Goal: Information Seeking & Learning: Learn about a topic

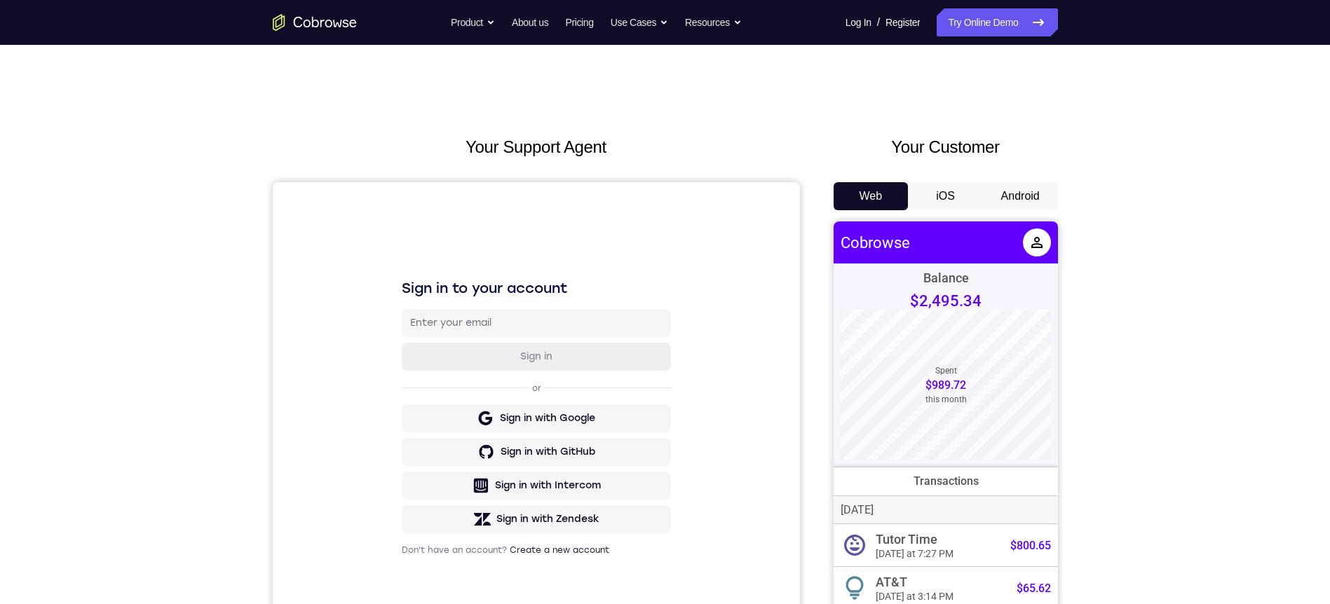
click at [1024, 191] on button "Android" at bounding box center [1020, 196] width 75 height 28
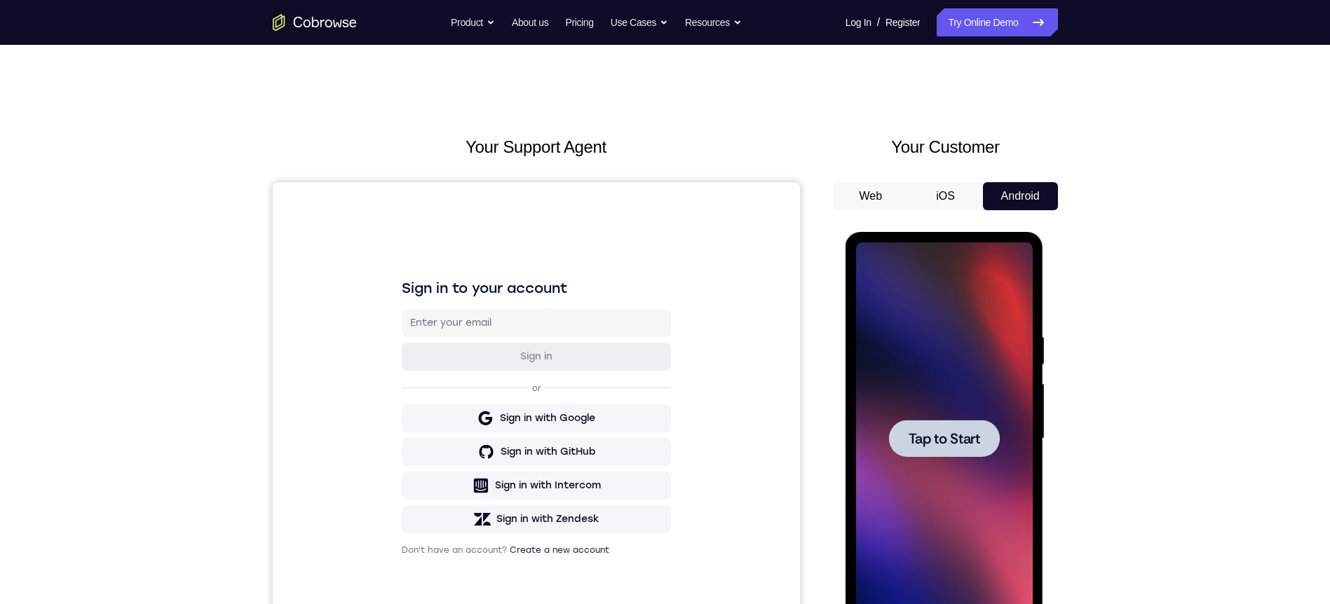
click at [981, 454] on div at bounding box center [944, 438] width 111 height 37
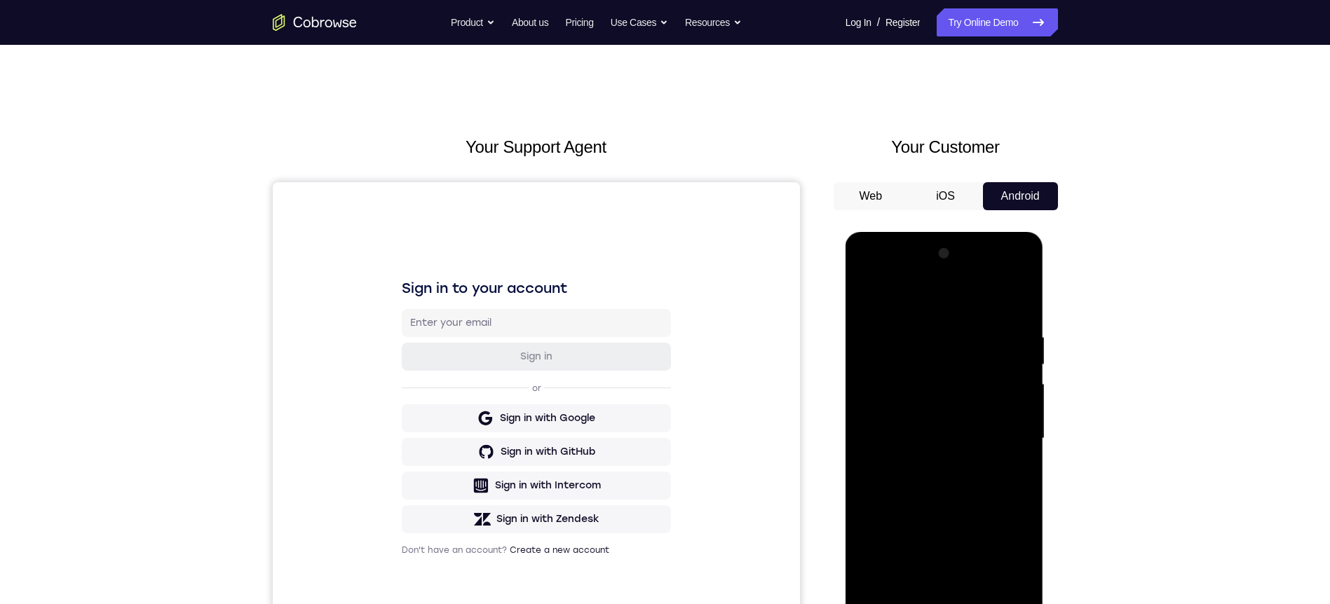
scroll to position [210, 0]
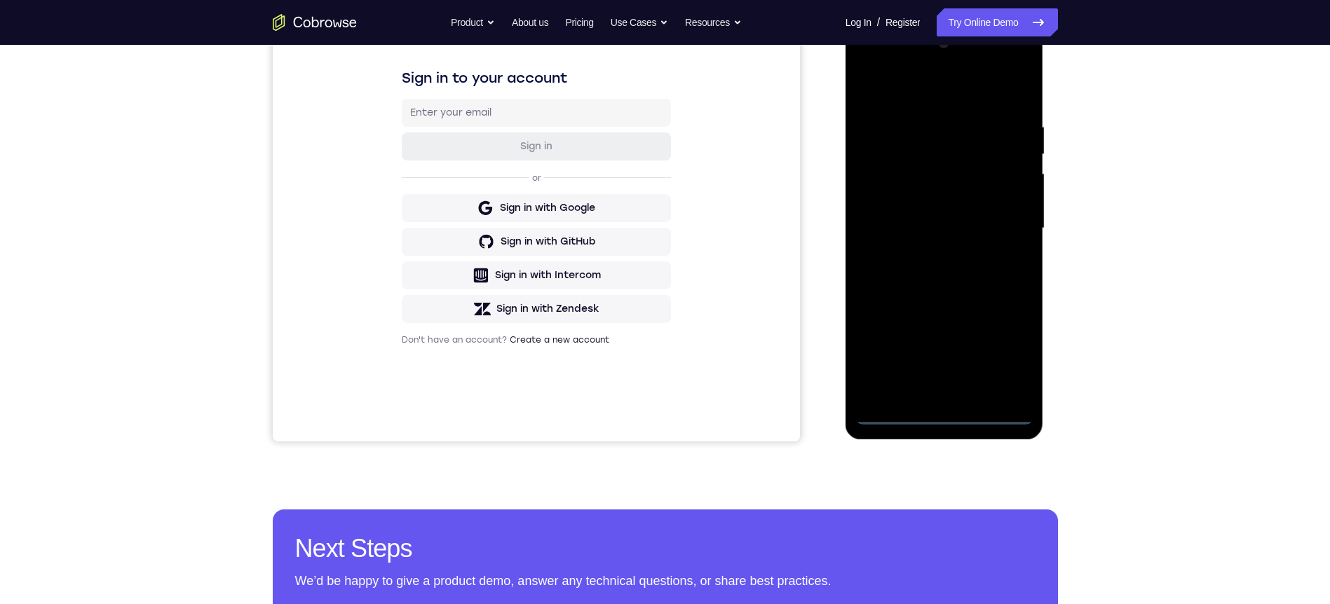
click at [945, 413] on div at bounding box center [944, 228] width 177 height 393
click at [944, 414] on div at bounding box center [944, 228] width 177 height 393
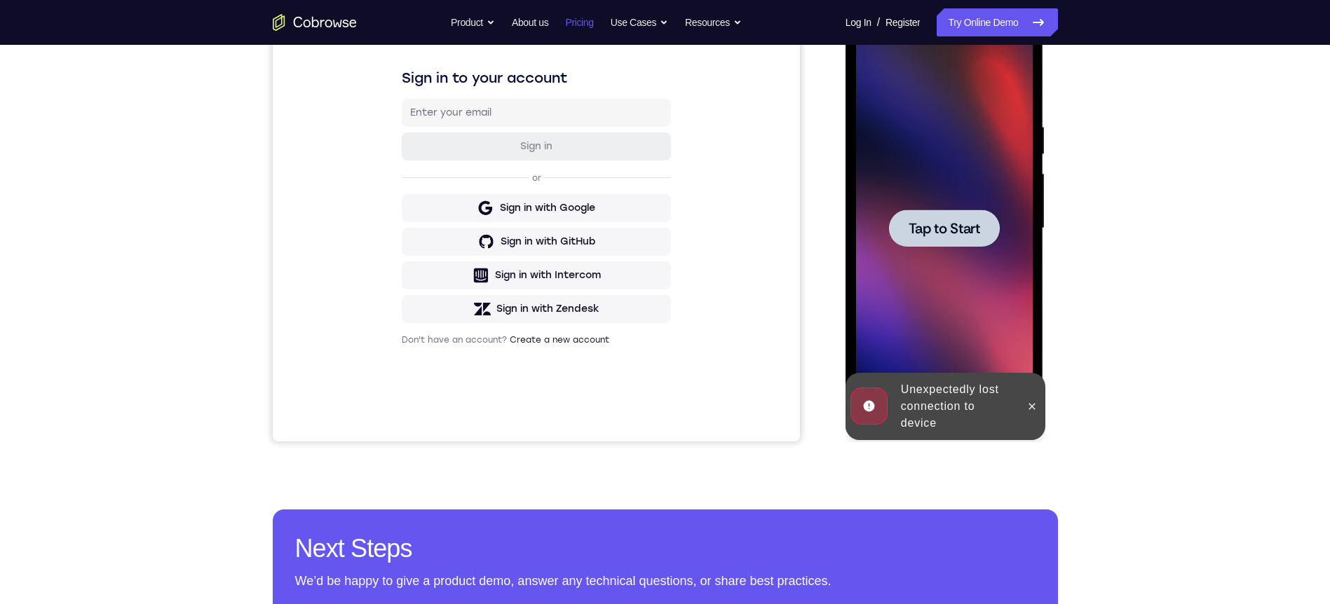
click at [956, 239] on div at bounding box center [944, 228] width 111 height 37
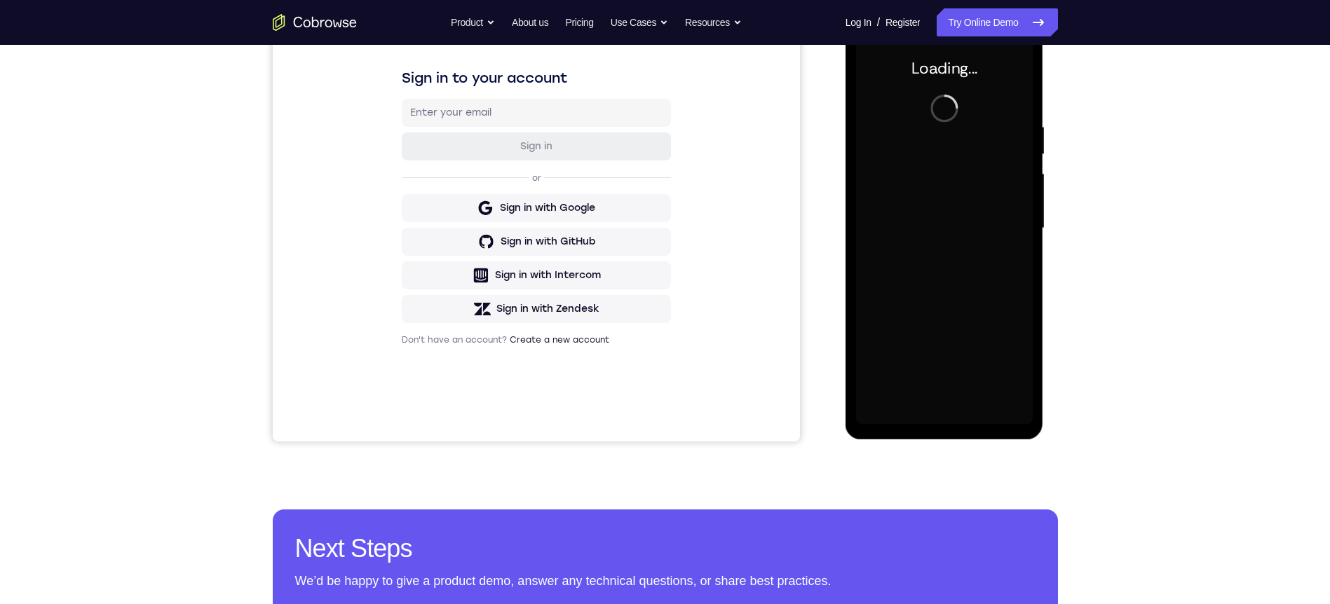
scroll to position [70, 0]
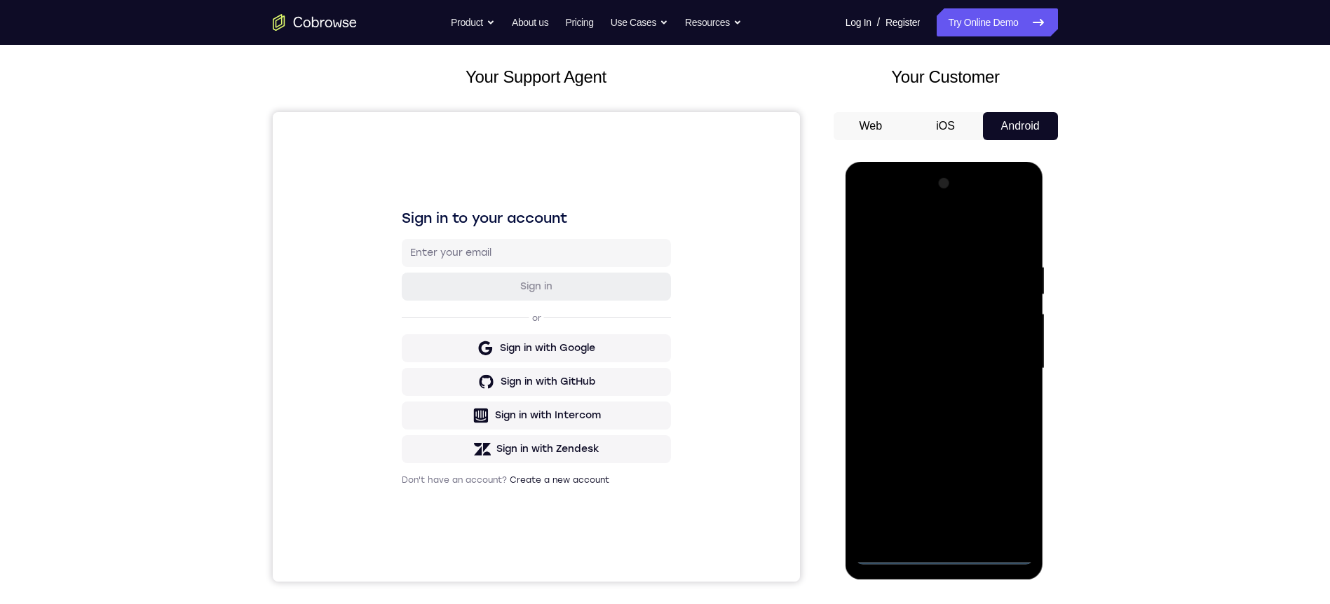
click at [945, 555] on div at bounding box center [944, 368] width 177 height 393
drag, startPoint x: 996, startPoint y: 489, endPoint x: 1244, endPoint y: 219, distance: 366.7
click at [996, 489] on div at bounding box center [944, 368] width 177 height 393
click at [970, 222] on div at bounding box center [944, 368] width 177 height 393
click at [1005, 365] on div at bounding box center [944, 368] width 177 height 393
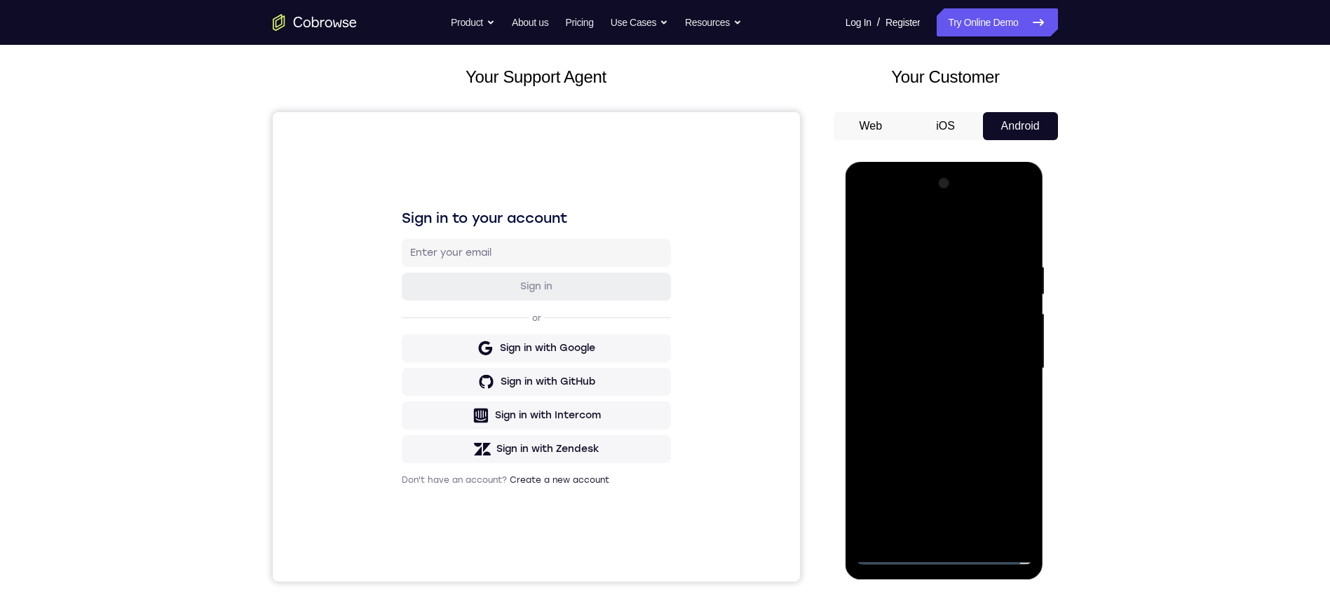
click at [928, 395] on div at bounding box center [944, 368] width 177 height 393
click at [924, 352] on div at bounding box center [944, 368] width 177 height 393
click at [945, 366] on div at bounding box center [944, 368] width 177 height 393
click at [959, 416] on div at bounding box center [944, 368] width 177 height 393
click at [965, 417] on div at bounding box center [944, 368] width 177 height 393
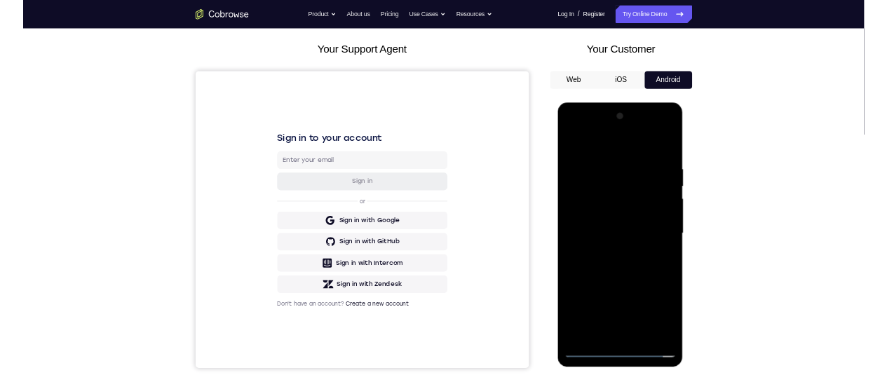
scroll to position [197, 0]
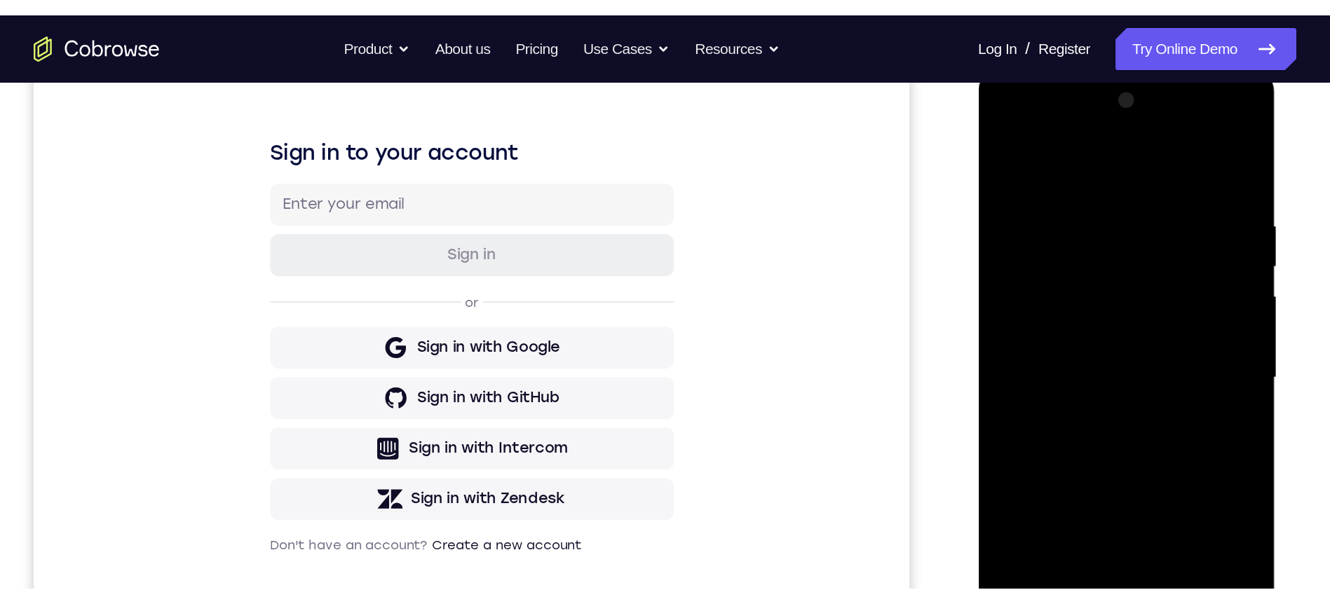
drag, startPoint x: 1049, startPoint y: 137, endPoint x: 1055, endPoint y: 107, distance: 31.5
click at [1055, 107] on div at bounding box center [1077, 275] width 177 height 393
click at [1050, 128] on div at bounding box center [1077, 275] width 177 height 393
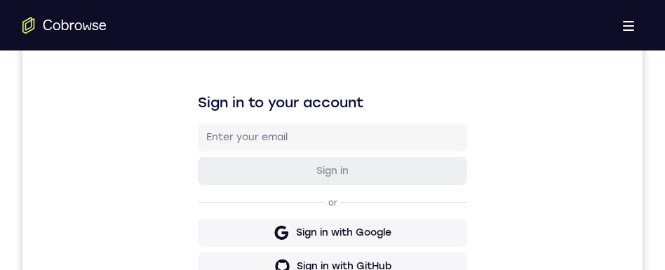
scroll to position [793, 0]
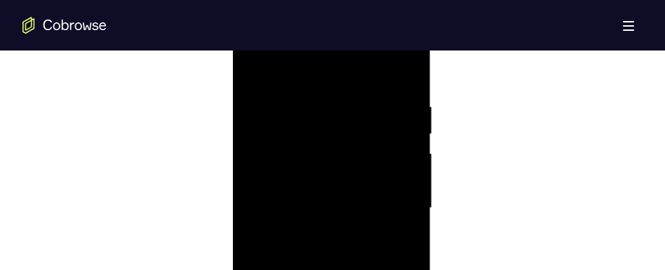
click at [350, 263] on div at bounding box center [331, 208] width 177 height 393
click at [410, 167] on div at bounding box center [331, 103] width 177 height 393
drag, startPoint x: 410, startPoint y: 167, endPoint x: 696, endPoint y: 298, distance: 314.6
click at [410, 167] on div at bounding box center [331, 103] width 177 height 393
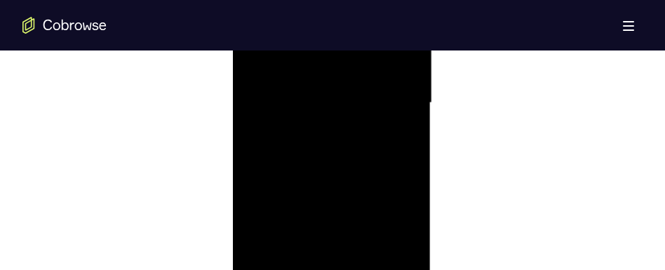
click at [410, 167] on div at bounding box center [331, 103] width 177 height 393
drag, startPoint x: 696, startPoint y: 298, endPoint x: 665, endPoint y: 67, distance: 233.5
click at [410, 167] on div at bounding box center [331, 103] width 177 height 393
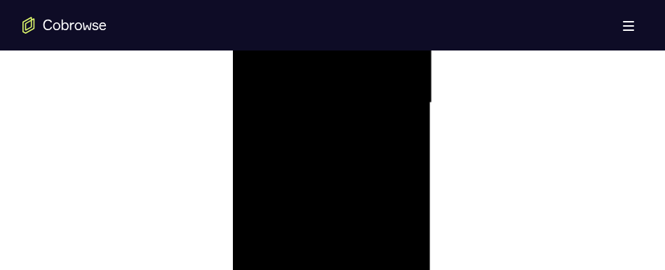
click at [311, 0] on div at bounding box center [331, 103] width 177 height 393
click at [403, 18] on div at bounding box center [331, 103] width 177 height 393
click at [403, 123] on div at bounding box center [331, 208] width 177 height 393
click at [403, 228] on div at bounding box center [331, 208] width 177 height 393
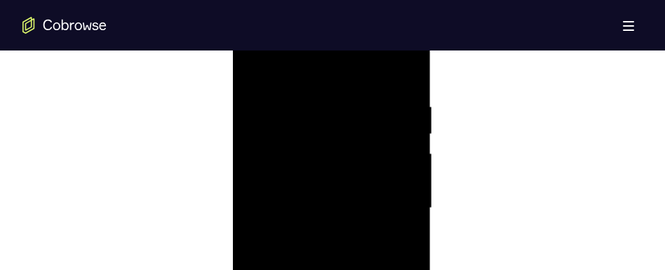
click at [405, 88] on div at bounding box center [331, 208] width 177 height 393
click at [414, 64] on div at bounding box center [331, 208] width 177 height 393
click at [252, 64] on div at bounding box center [331, 208] width 177 height 393
click at [362, 374] on div at bounding box center [331, 208] width 177 height 393
click at [315, 288] on div at bounding box center [331, 208] width 177 height 393
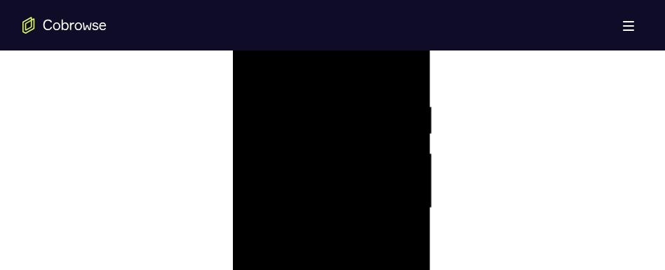
click at [322, 191] on div at bounding box center [331, 208] width 177 height 393
drag, startPoint x: 379, startPoint y: 97, endPoint x: 374, endPoint y: 145, distance: 48.6
click at [374, 145] on div at bounding box center [331, 103] width 177 height 393
drag, startPoint x: 376, startPoint y: 48, endPoint x: 371, endPoint y: 129, distance: 81.5
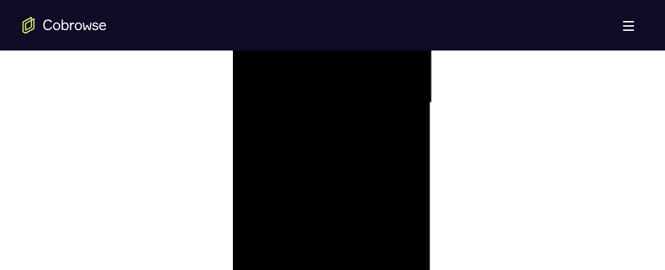
click at [367, 136] on div at bounding box center [331, 103] width 177 height 393
drag, startPoint x: 376, startPoint y: 35, endPoint x: 362, endPoint y: 137, distance: 102.7
click at [362, 137] on div at bounding box center [331, 103] width 177 height 393
drag, startPoint x: 365, startPoint y: 79, endPoint x: 367, endPoint y: 108, distance: 29.5
click at [362, 121] on div at bounding box center [331, 103] width 177 height 393
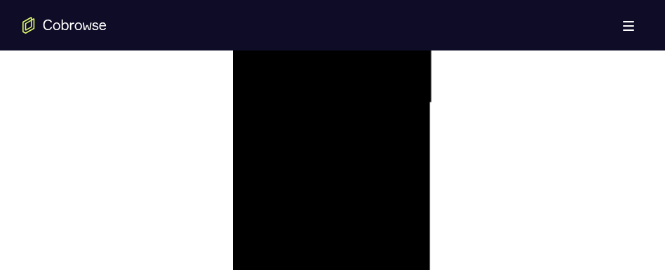
drag, startPoint x: 362, startPoint y: 128, endPoint x: 379, endPoint y: 24, distance: 105.1
click at [362, 137] on div at bounding box center [331, 103] width 177 height 393
drag, startPoint x: 366, startPoint y: 96, endPoint x: 364, endPoint y: 131, distance: 35.1
click at [364, 131] on div at bounding box center [331, 103] width 177 height 393
drag, startPoint x: 368, startPoint y: 32, endPoint x: 370, endPoint y: 20, distance: 11.4
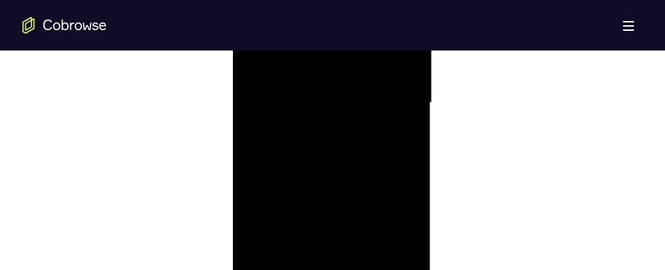
click at [370, 20] on div at bounding box center [331, 103] width 177 height 393
drag, startPoint x: 378, startPoint y: 44, endPoint x: 379, endPoint y: 29, distance: 15.4
click at [379, 29] on div at bounding box center [331, 103] width 177 height 393
drag, startPoint x: 380, startPoint y: 179, endPoint x: 379, endPoint y: 153, distance: 26.0
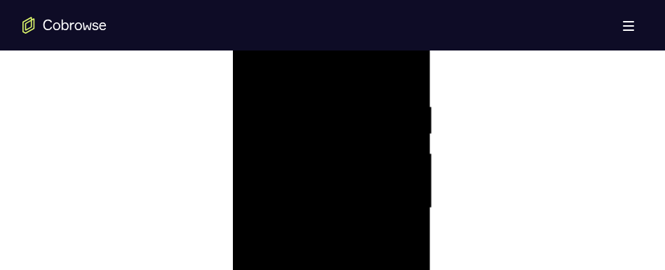
click at [379, 153] on div at bounding box center [331, 208] width 177 height 393
click at [378, 174] on div at bounding box center [331, 208] width 177 height 393
click at [358, 158] on div at bounding box center [331, 208] width 177 height 393
click at [294, 142] on div at bounding box center [331, 208] width 177 height 393
drag, startPoint x: 374, startPoint y: 153, endPoint x: 371, endPoint y: 105, distance: 47.8
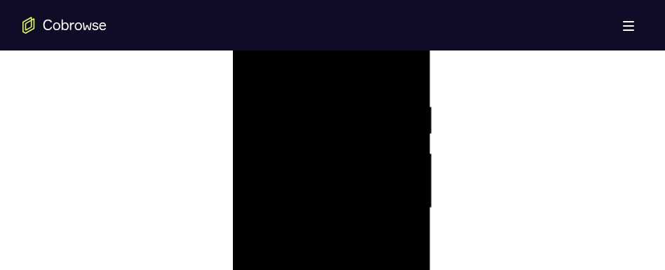
click at [371, 105] on div at bounding box center [331, 208] width 177 height 393
drag, startPoint x: 379, startPoint y: 169, endPoint x: 376, endPoint y: 149, distance: 20.6
click at [376, 149] on div at bounding box center [331, 208] width 177 height 393
drag, startPoint x: 374, startPoint y: 151, endPoint x: 373, endPoint y: 134, distance: 17.5
click at [373, 134] on div at bounding box center [331, 208] width 177 height 393
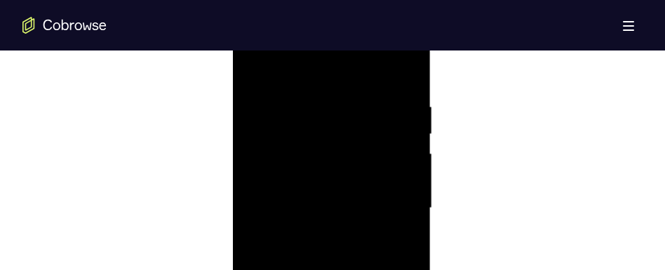
click at [365, 139] on div at bounding box center [331, 208] width 177 height 393
click at [358, 120] on div at bounding box center [331, 208] width 177 height 393
click at [293, 95] on div at bounding box center [331, 208] width 177 height 393
drag, startPoint x: 366, startPoint y: 184, endPoint x: 365, endPoint y: 122, distance: 62.4
click at [365, 122] on div at bounding box center [331, 208] width 177 height 393
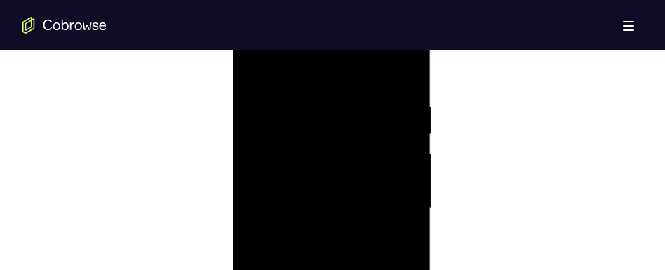
drag, startPoint x: 370, startPoint y: 220, endPoint x: 367, endPoint y: 134, distance: 86.3
click at [367, 134] on div at bounding box center [331, 208] width 177 height 393
click at [358, 121] on div at bounding box center [331, 208] width 177 height 393
click at [355, 88] on div at bounding box center [331, 208] width 177 height 393
click at [315, 103] on div at bounding box center [331, 208] width 177 height 393
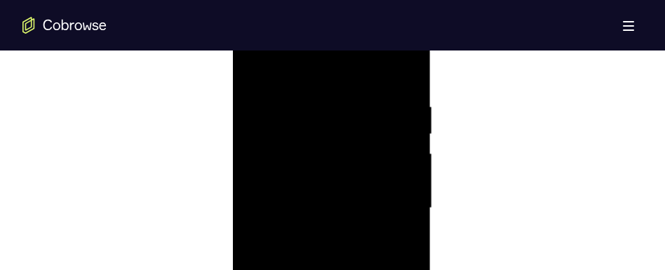
drag, startPoint x: 383, startPoint y: 182, endPoint x: 385, endPoint y: 94, distance: 88.3
click at [385, 94] on div at bounding box center [331, 208] width 177 height 393
drag, startPoint x: 376, startPoint y: 135, endPoint x: 376, endPoint y: 111, distance: 24.5
click at [376, 111] on div at bounding box center [331, 208] width 177 height 393
drag, startPoint x: 372, startPoint y: 210, endPoint x: 375, endPoint y: 130, distance: 80.0
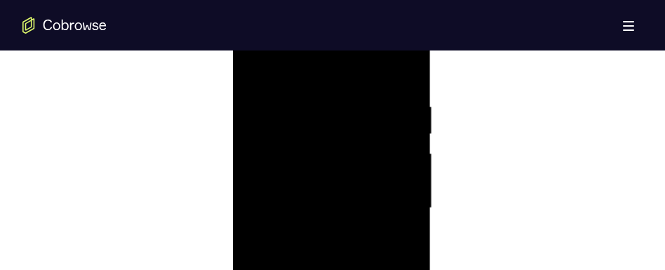
click at [375, 130] on div at bounding box center [331, 208] width 177 height 393
drag, startPoint x: 361, startPoint y: 212, endPoint x: 369, endPoint y: 141, distance: 71.2
click at [369, 141] on div at bounding box center [331, 208] width 177 height 393
drag, startPoint x: 358, startPoint y: 198, endPoint x: 360, endPoint y: 115, distance: 83.5
click at [360, 115] on div at bounding box center [331, 208] width 177 height 393
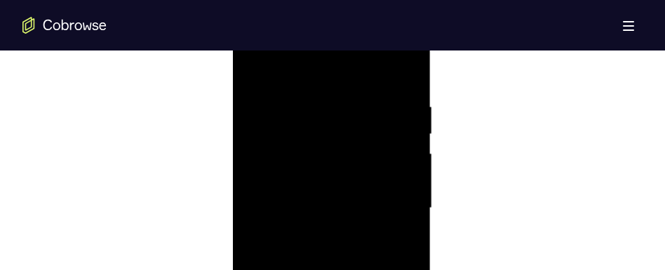
drag, startPoint x: 368, startPoint y: 161, endPoint x: 369, endPoint y: 135, distance: 26.0
click at [369, 135] on div at bounding box center [331, 208] width 177 height 393
click at [353, 164] on div at bounding box center [331, 208] width 177 height 393
click at [365, 377] on div at bounding box center [331, 208] width 177 height 393
click at [331, 207] on div at bounding box center [331, 208] width 177 height 393
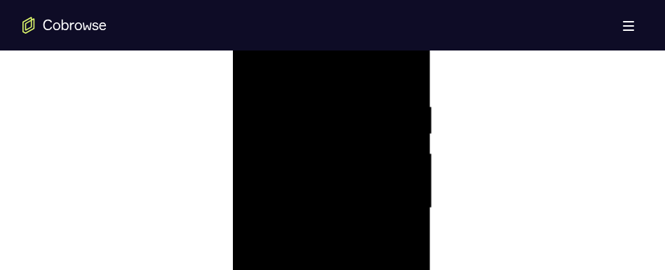
drag, startPoint x: 393, startPoint y: 272, endPoint x: 377, endPoint y: 296, distance: 28.8
click at [377, 296] on div at bounding box center [331, 208] width 177 height 393
drag, startPoint x: 365, startPoint y: 156, endPoint x: 366, endPoint y: 265, distance: 109.4
click at [365, 267] on div at bounding box center [331, 208] width 177 height 393
drag, startPoint x: 369, startPoint y: 130, endPoint x: 358, endPoint y: 204, distance: 74.5
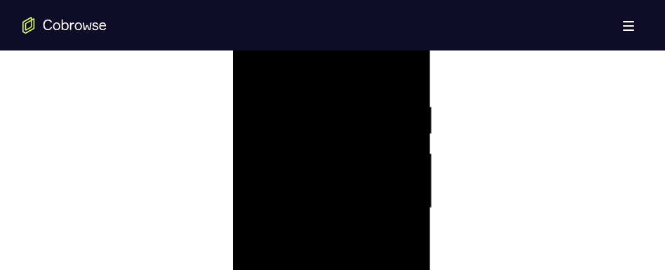
click at [358, 277] on div at bounding box center [331, 208] width 177 height 393
drag, startPoint x: 360, startPoint y: 161, endPoint x: 355, endPoint y: 276, distance: 115.1
click at [355, 279] on div at bounding box center [331, 208] width 177 height 393
click at [356, 170] on div at bounding box center [331, 208] width 177 height 393
click at [360, 164] on div at bounding box center [331, 208] width 177 height 393
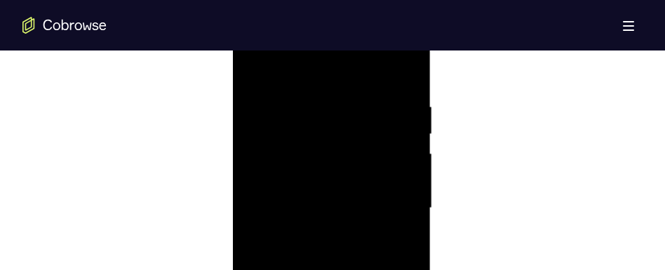
click at [310, 147] on div at bounding box center [331, 208] width 177 height 393
drag, startPoint x: 380, startPoint y: 203, endPoint x: 381, endPoint y: 121, distance: 82.0
click at [381, 121] on div at bounding box center [331, 208] width 177 height 393
drag, startPoint x: 368, startPoint y: 199, endPoint x: 368, endPoint y: 182, distance: 17.5
click at [368, 182] on div at bounding box center [331, 208] width 177 height 393
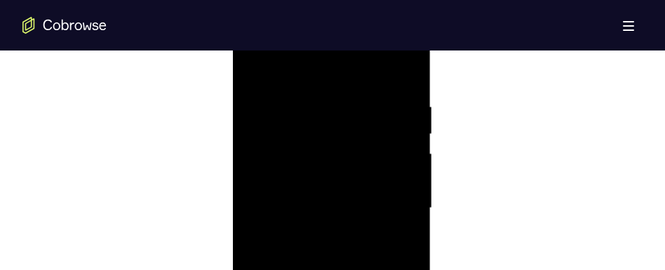
click at [366, 184] on div at bounding box center [331, 208] width 177 height 393
click at [358, 152] on div at bounding box center [331, 208] width 177 height 393
click at [317, 137] on div at bounding box center [331, 208] width 177 height 393
drag, startPoint x: 380, startPoint y: 247, endPoint x: 378, endPoint y: 112, distance: 134.6
click at [378, 112] on div at bounding box center [331, 208] width 177 height 393
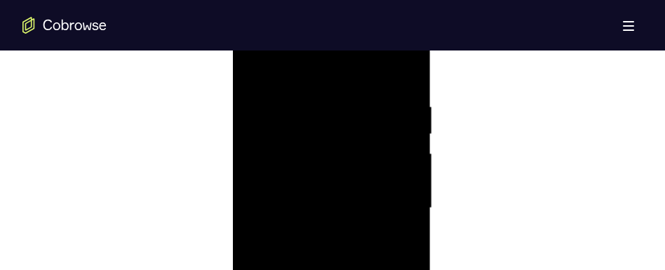
click at [373, 198] on div at bounding box center [331, 208] width 177 height 393
click at [360, 184] on div at bounding box center [331, 208] width 177 height 393
click at [294, 165] on div at bounding box center [331, 208] width 177 height 393
drag, startPoint x: 374, startPoint y: 263, endPoint x: 378, endPoint y: 126, distance: 136.8
click at [378, 126] on div at bounding box center [331, 208] width 177 height 393
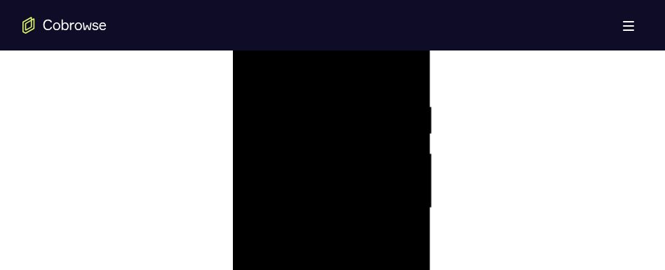
click at [375, 189] on div at bounding box center [331, 208] width 177 height 393
click at [374, 288] on div at bounding box center [331, 208] width 177 height 393
click at [359, 271] on div at bounding box center [331, 208] width 177 height 393
click at [299, 251] on div at bounding box center [331, 208] width 177 height 393
click at [255, 67] on div at bounding box center [331, 208] width 177 height 393
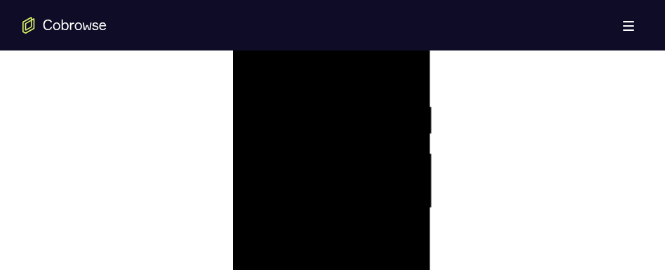
click at [346, 172] on div at bounding box center [331, 208] width 177 height 393
click at [256, 67] on div at bounding box center [331, 208] width 177 height 393
click at [300, 93] on div at bounding box center [331, 208] width 177 height 393
click at [414, 109] on div at bounding box center [331, 208] width 177 height 393
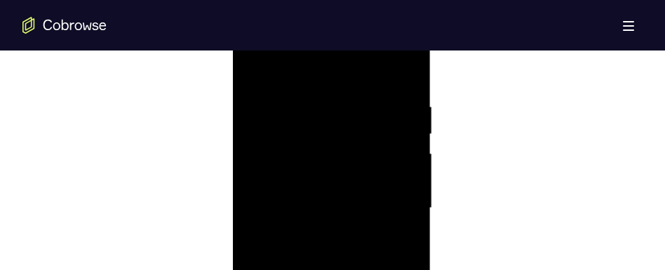
click at [412, 109] on div at bounding box center [331, 208] width 177 height 393
click at [409, 114] on div at bounding box center [331, 208] width 177 height 393
click at [409, 184] on div at bounding box center [331, 208] width 177 height 393
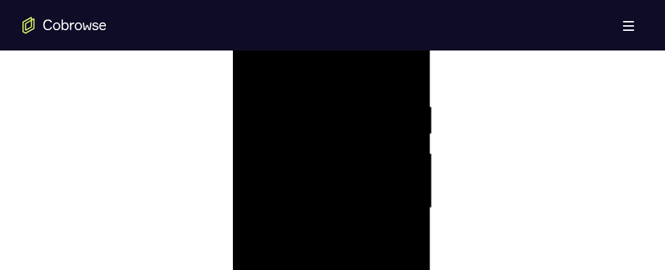
click at [409, 184] on div at bounding box center [331, 208] width 177 height 393
click at [407, 183] on div at bounding box center [331, 208] width 177 height 393
click at [376, 182] on div at bounding box center [331, 208] width 177 height 393
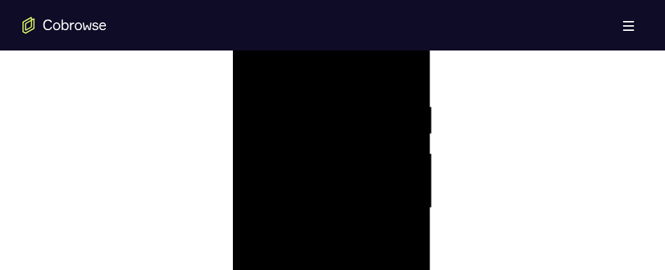
click at [395, 155] on div at bounding box center [331, 208] width 177 height 393
click at [408, 155] on div at bounding box center [331, 208] width 177 height 393
click at [404, 156] on div at bounding box center [331, 208] width 177 height 393
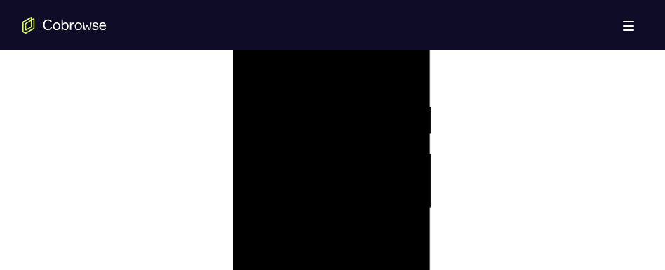
click at [400, 134] on div at bounding box center [331, 208] width 177 height 393
click at [397, 136] on div at bounding box center [331, 208] width 177 height 393
click at [404, 78] on div at bounding box center [331, 208] width 177 height 393
drag, startPoint x: 388, startPoint y: 238, endPoint x: 389, endPoint y: 287, distance: 49.8
click at [389, 287] on div at bounding box center [331, 208] width 177 height 393
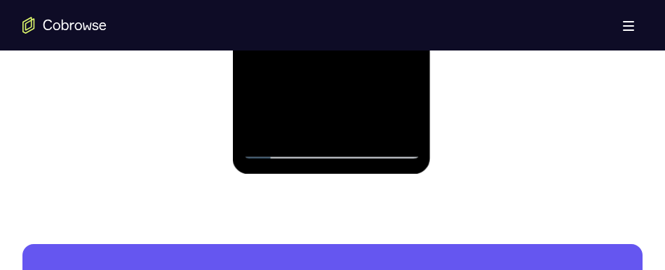
scroll to position [933, 0]
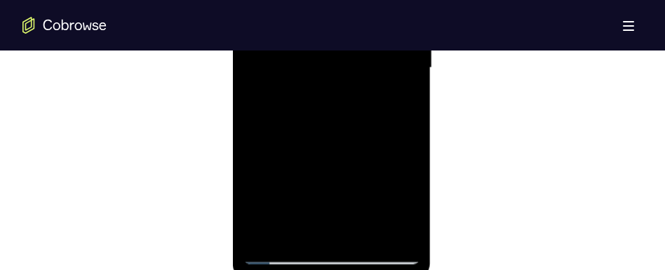
click at [409, 126] on div at bounding box center [331, 68] width 177 height 393
drag, startPoint x: 365, startPoint y: 191, endPoint x: 370, endPoint y: 96, distance: 95.5
click at [370, 96] on div at bounding box center [331, 68] width 177 height 393
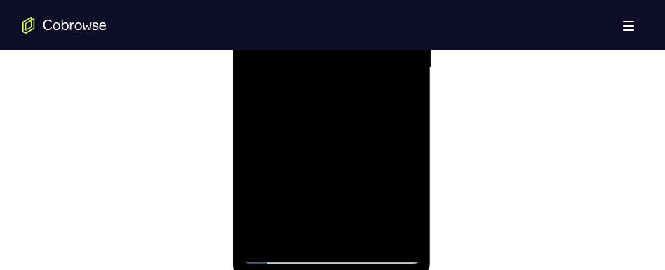
drag, startPoint x: 365, startPoint y: 104, endPoint x: 366, endPoint y: 95, distance: 9.8
click at [366, 95] on div at bounding box center [331, 68] width 177 height 393
click at [364, 119] on div at bounding box center [331, 68] width 177 height 393
drag, startPoint x: 354, startPoint y: 156, endPoint x: 355, endPoint y: 95, distance: 61.0
click at [355, 95] on div at bounding box center [331, 68] width 177 height 393
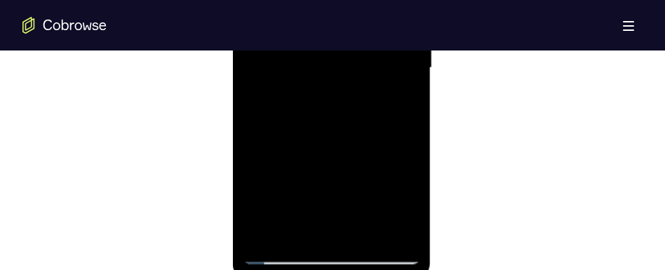
drag, startPoint x: 350, startPoint y: 158, endPoint x: 352, endPoint y: 72, distance: 85.6
click at [352, 72] on div at bounding box center [331, 68] width 177 height 393
drag, startPoint x: 348, startPoint y: 147, endPoint x: 357, endPoint y: 72, distance: 75.5
click at [357, 72] on div at bounding box center [331, 68] width 177 height 393
drag, startPoint x: 356, startPoint y: 43, endPoint x: 349, endPoint y: 70, distance: 27.5
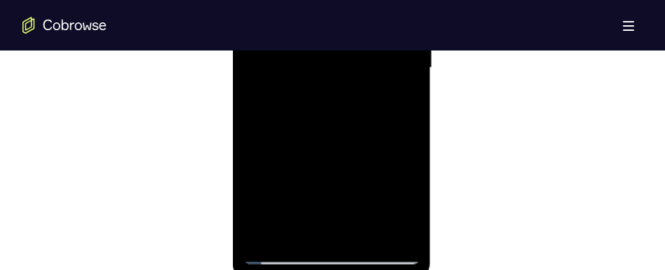
click at [349, 70] on div at bounding box center [331, 68] width 177 height 393
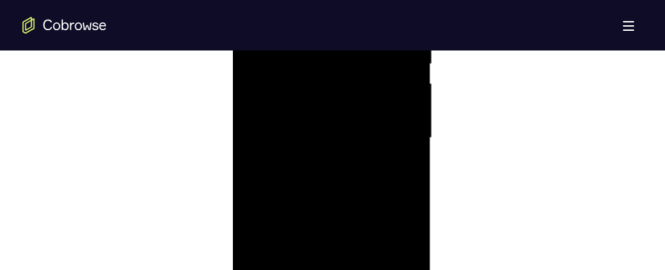
drag, startPoint x: 355, startPoint y: 233, endPoint x: 357, endPoint y: 205, distance: 28.8
click at [357, 205] on div at bounding box center [331, 138] width 177 height 393
